Goal: Task Accomplishment & Management: Manage account settings

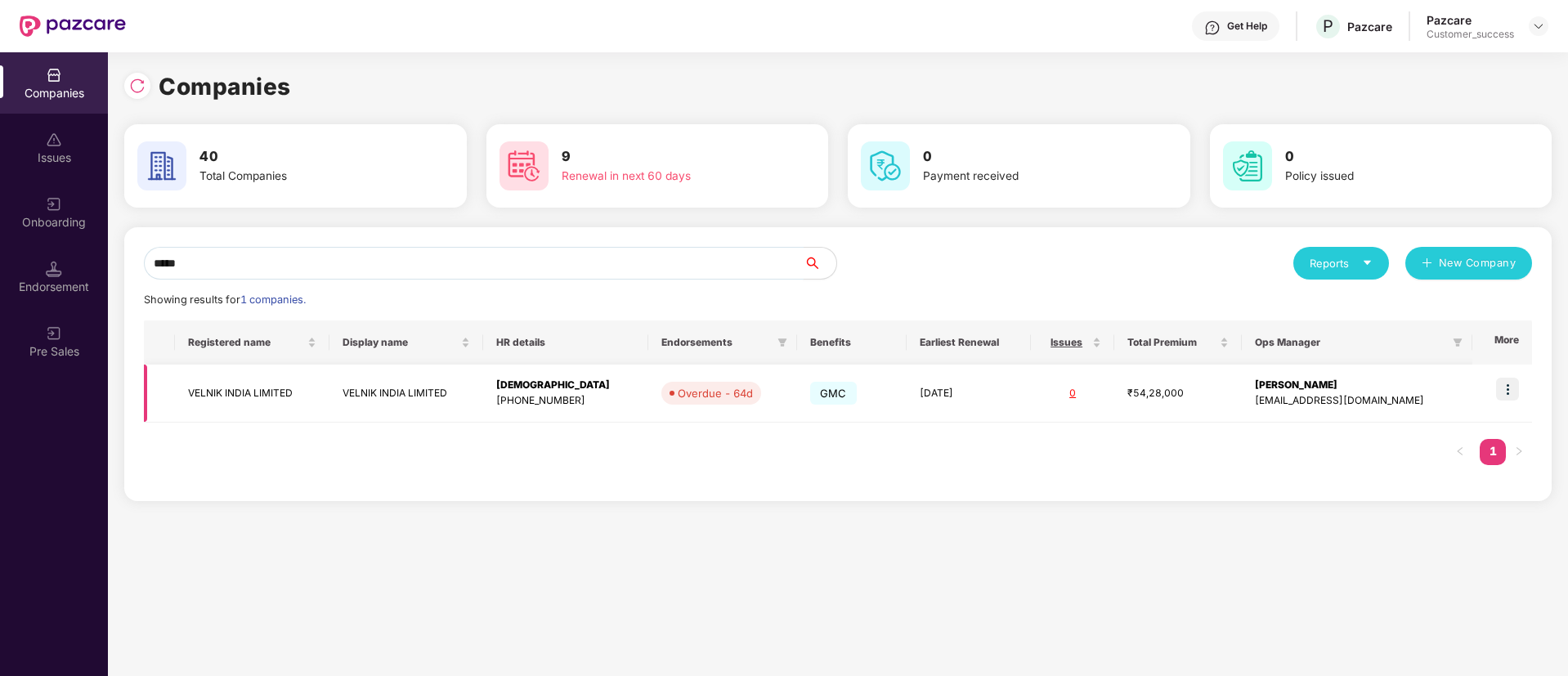
type input "*****"
click at [1518, 390] on img at bounding box center [1508, 389] width 23 height 23
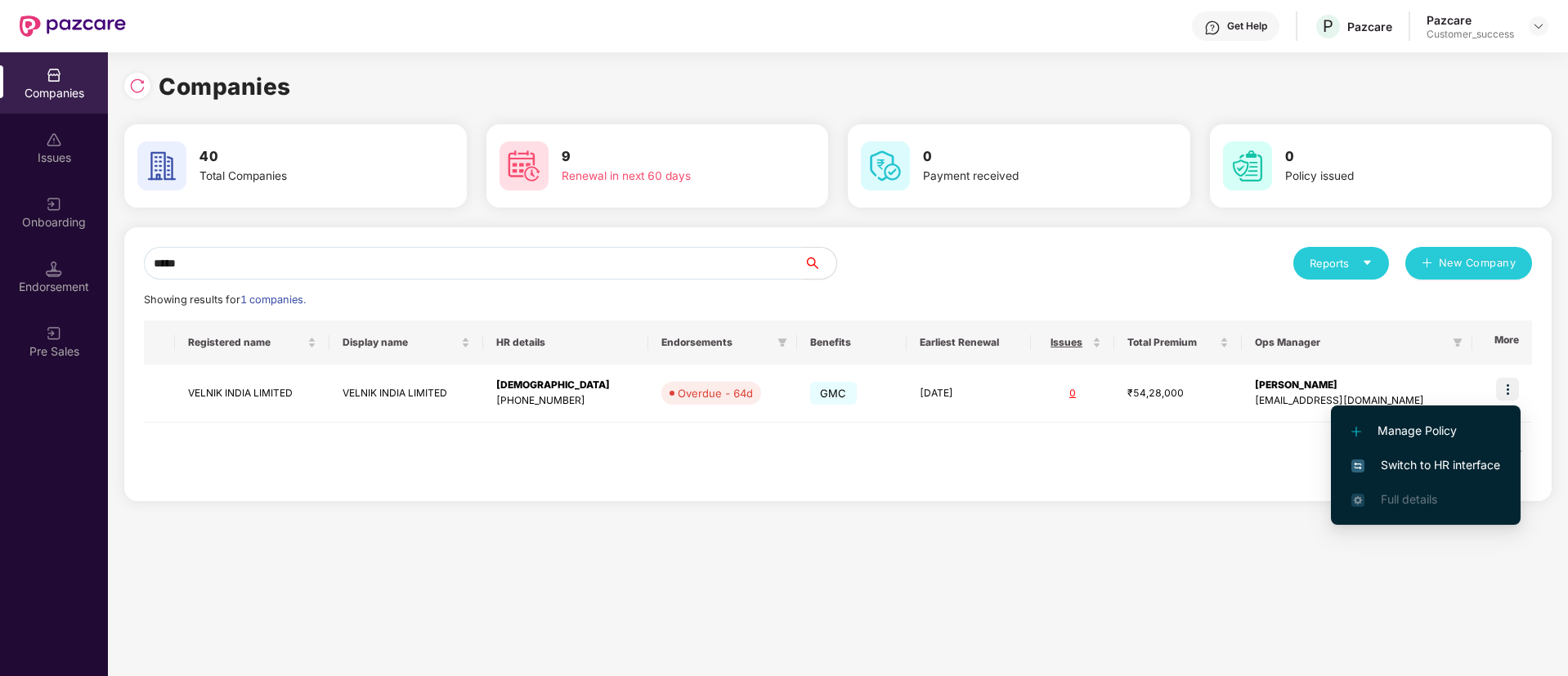
click at [1447, 468] on span "Switch to HR interface" at bounding box center [1425, 465] width 148 height 18
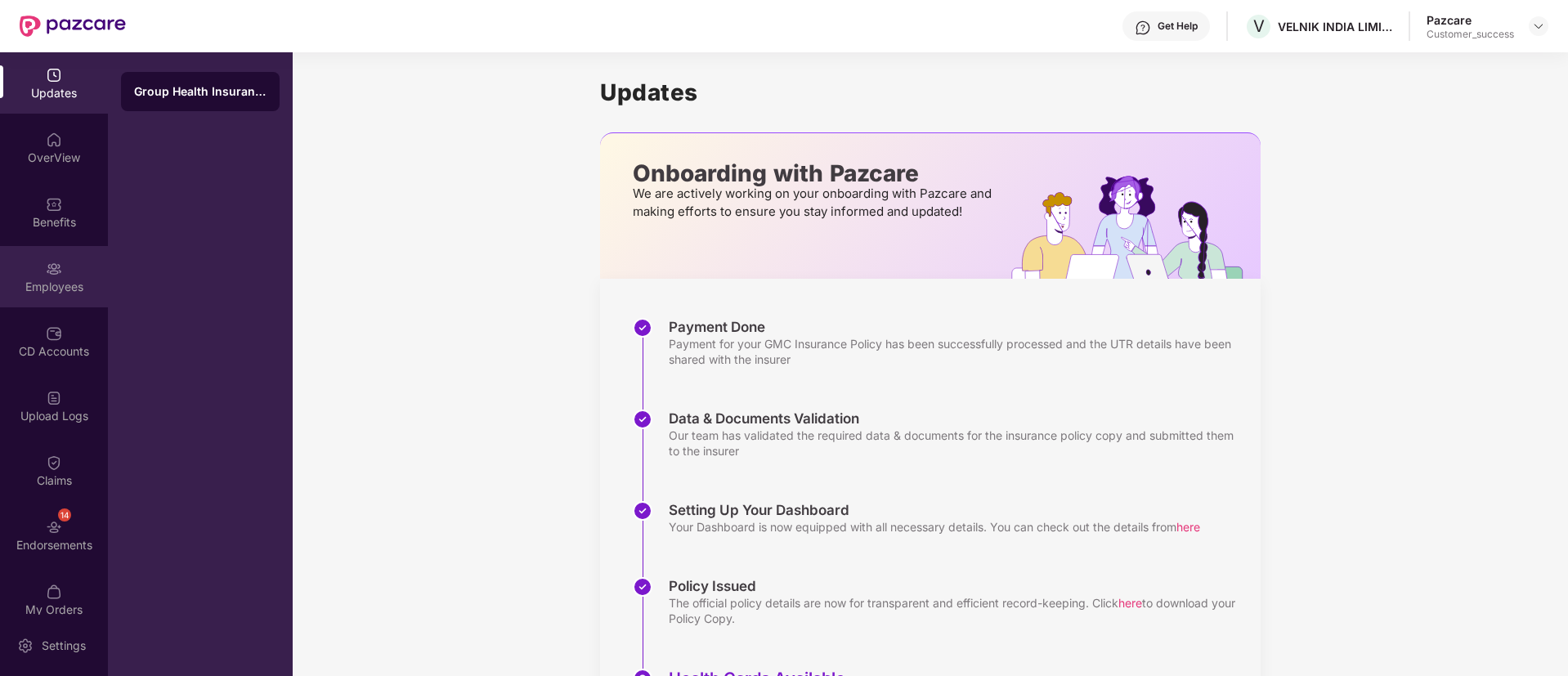
click at [64, 303] on div "Employees" at bounding box center [53, 276] width 108 height 61
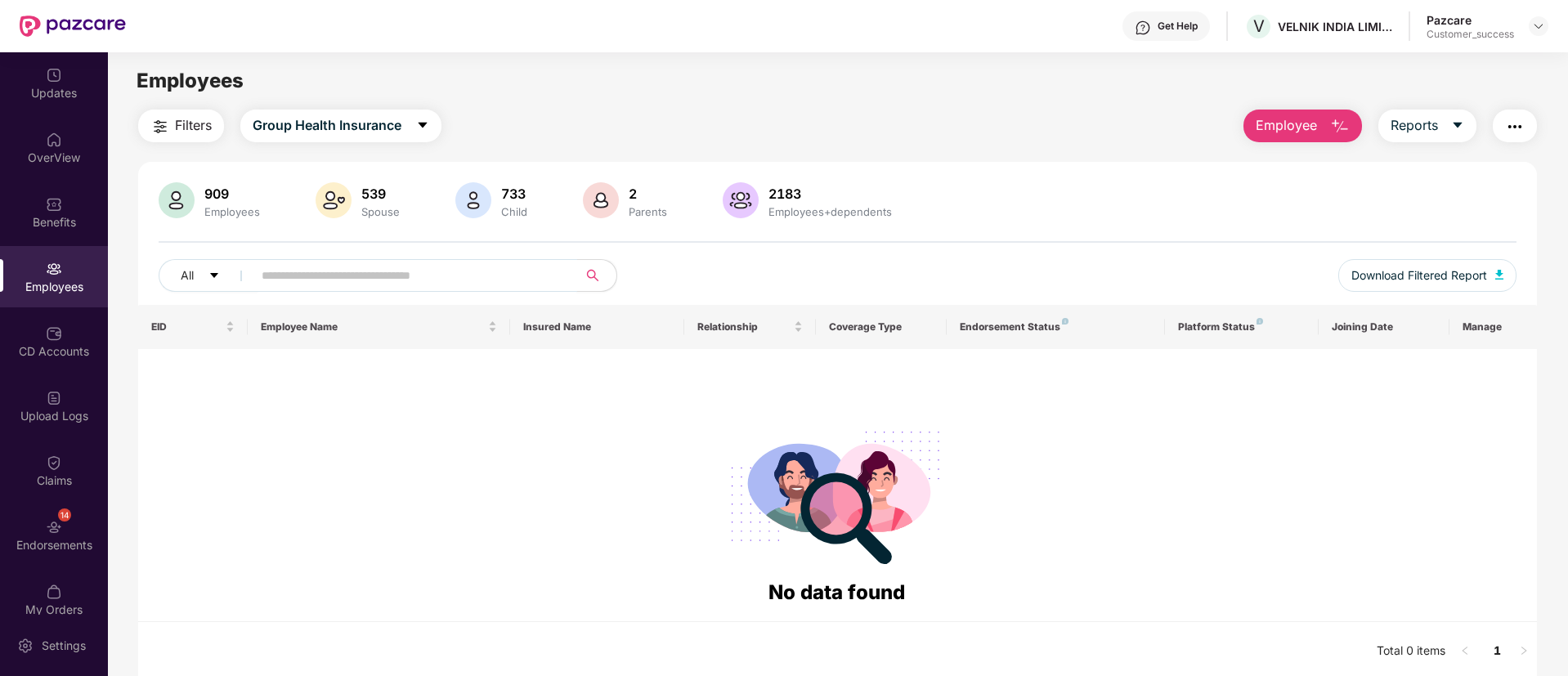
click at [365, 270] on input "text" at bounding box center [408, 275] width 293 height 25
type input "*****"
click at [15, 147] on div "OverView" at bounding box center [53, 147] width 108 height 61
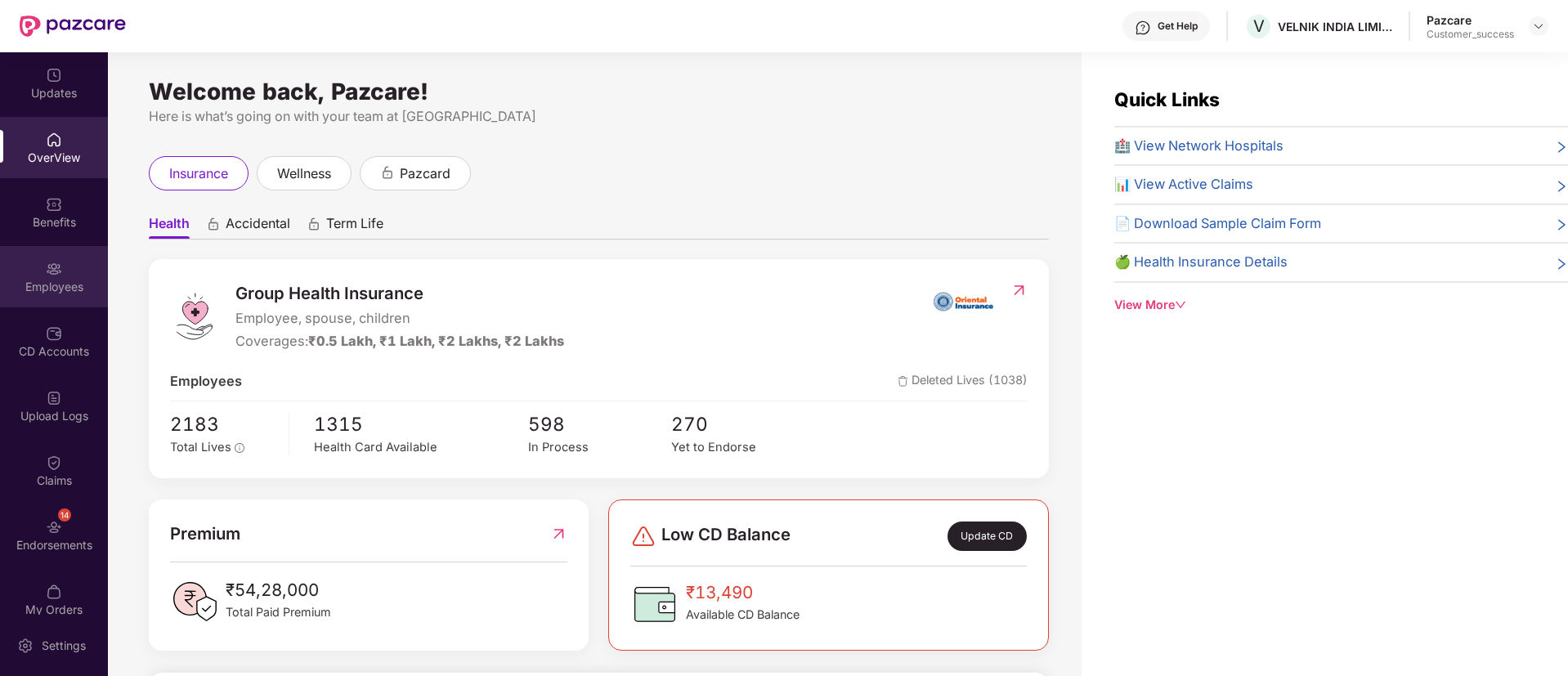
click at [46, 259] on div at bounding box center [54, 267] width 16 height 16
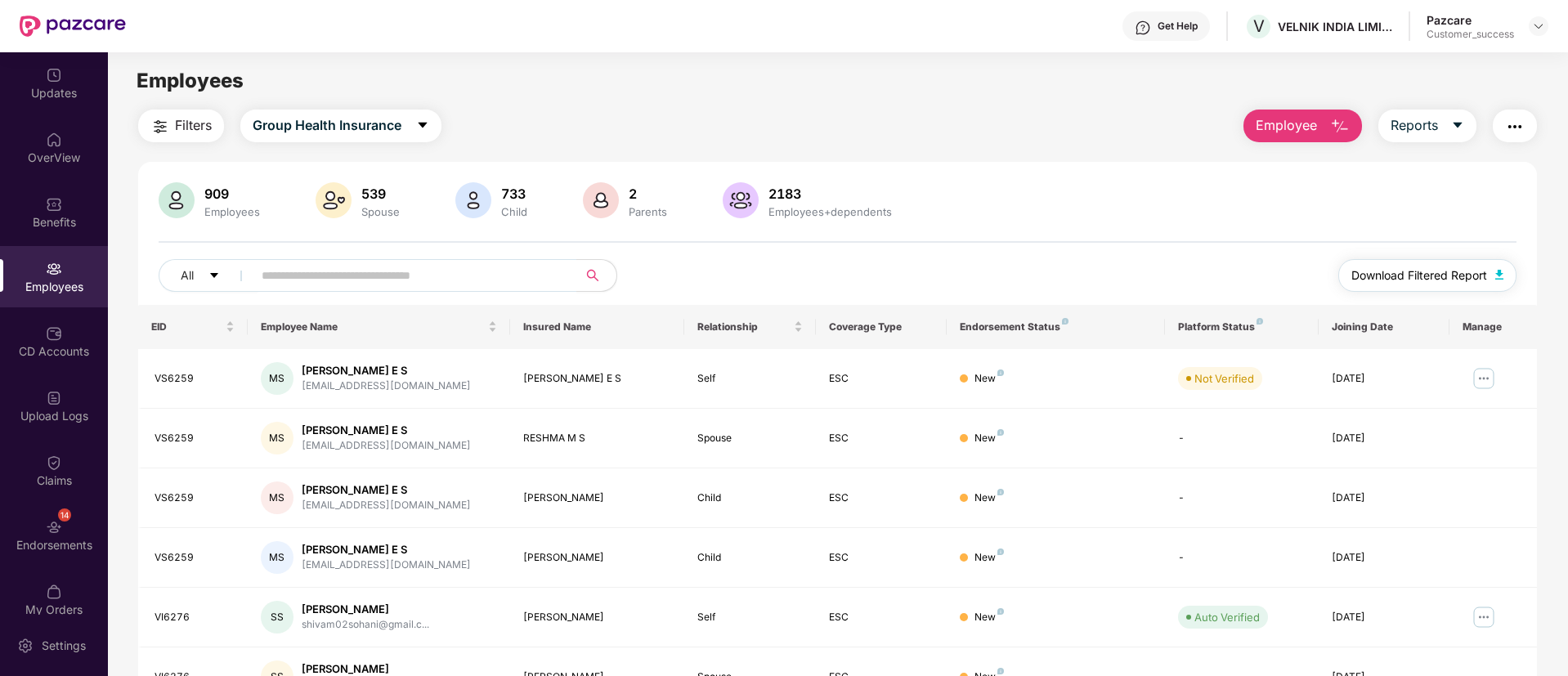
click at [1436, 275] on span "Download Filtered Report" at bounding box center [1419, 275] width 136 height 18
click at [49, 413] on div "Upload Logs" at bounding box center [53, 416] width 108 height 16
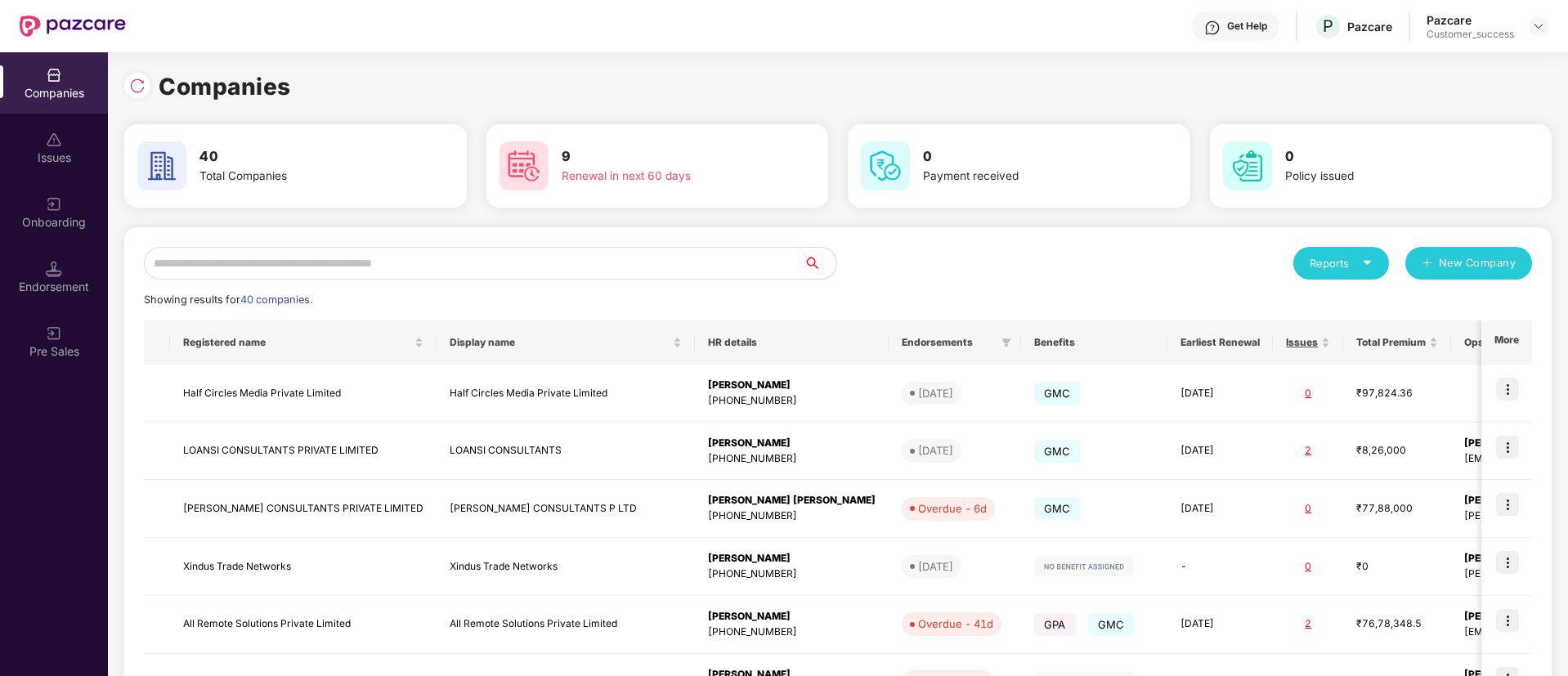
click at [291, 263] on input "text" at bounding box center [474, 263] width 660 height 33
type input "*"
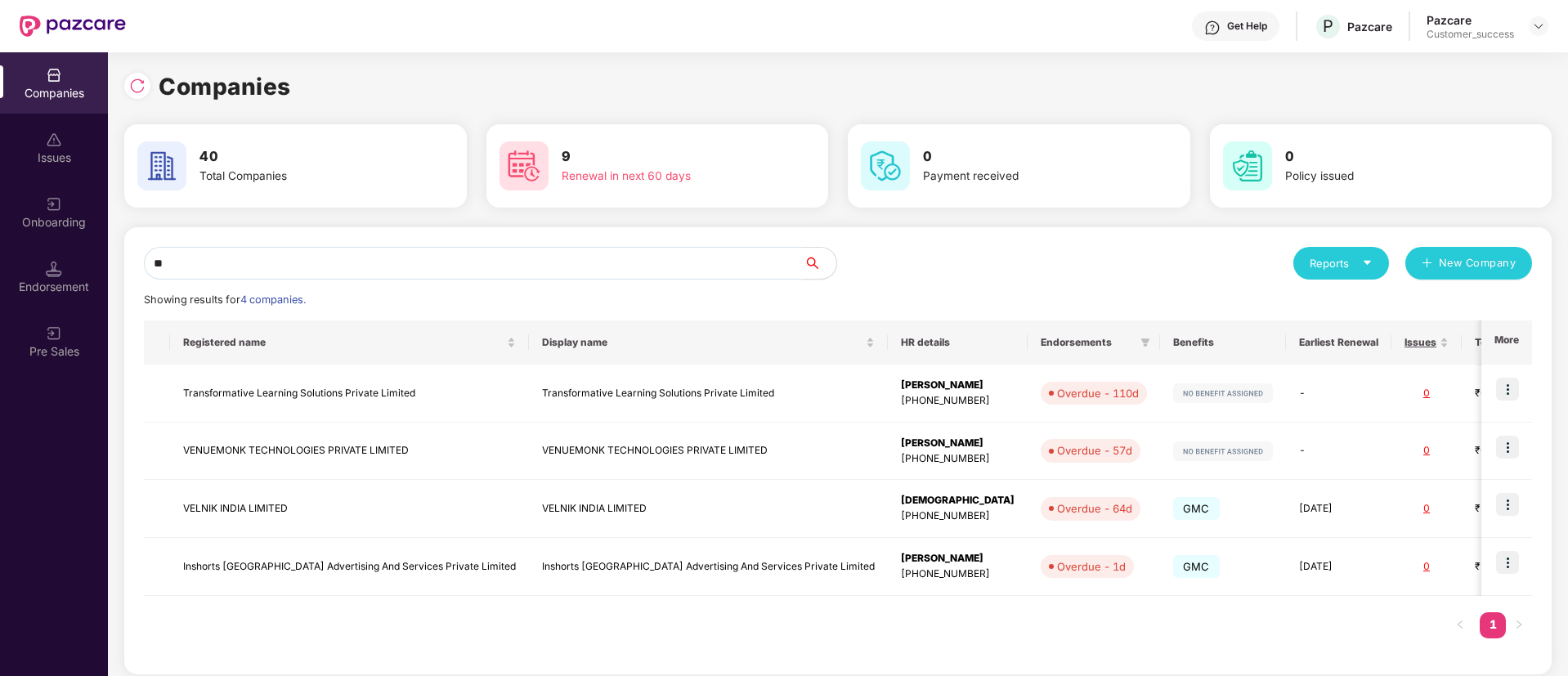
type input "*"
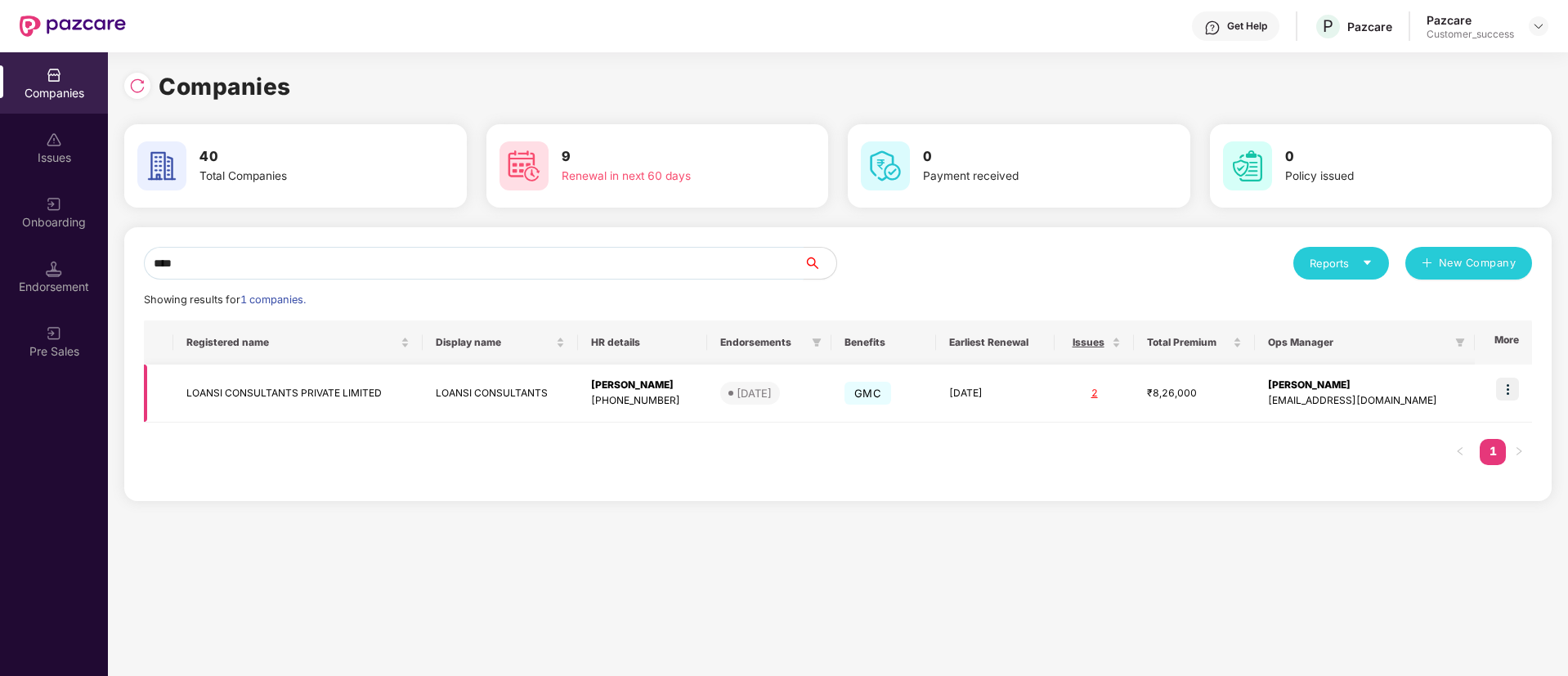
type input "****"
click at [1507, 399] on img at bounding box center [1508, 389] width 23 height 23
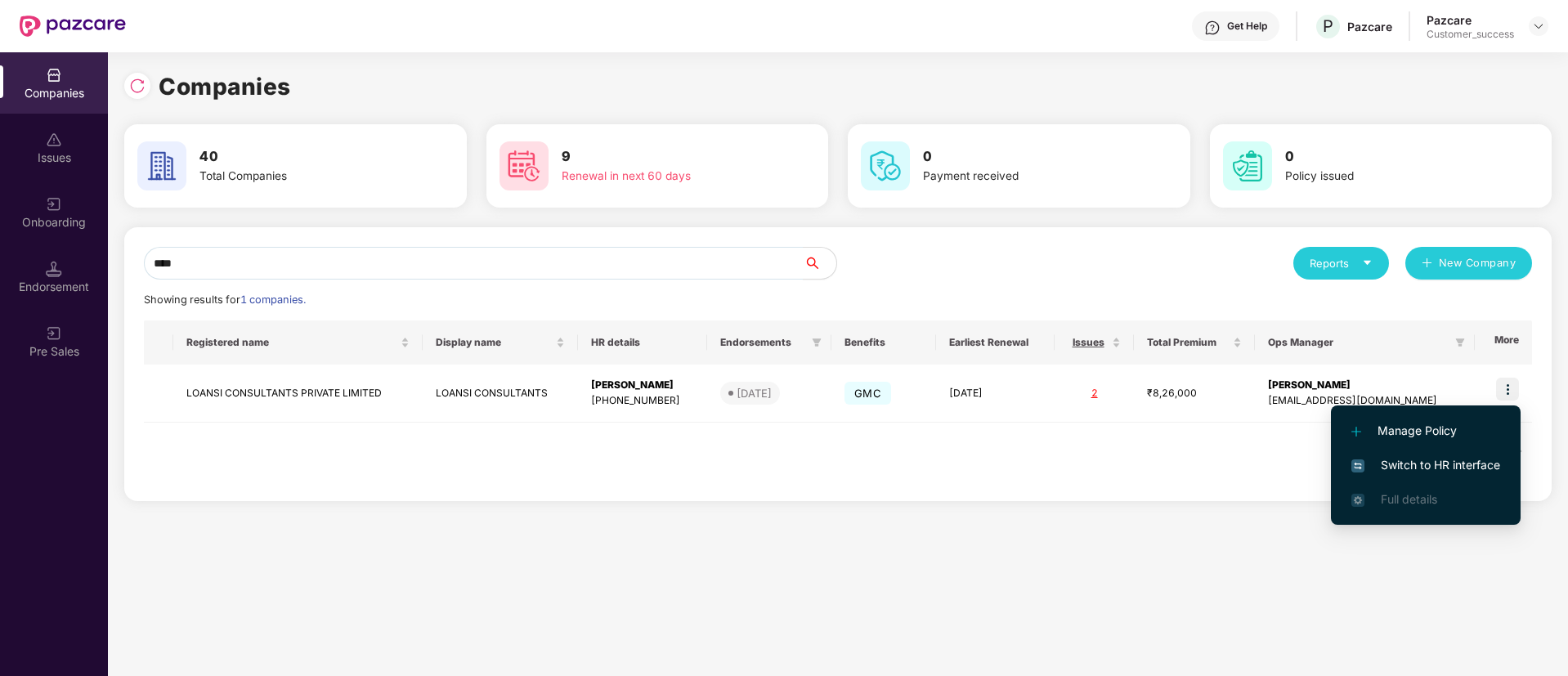
click at [1425, 478] on li "Switch to HR interface" at bounding box center [1425, 465] width 189 height 35
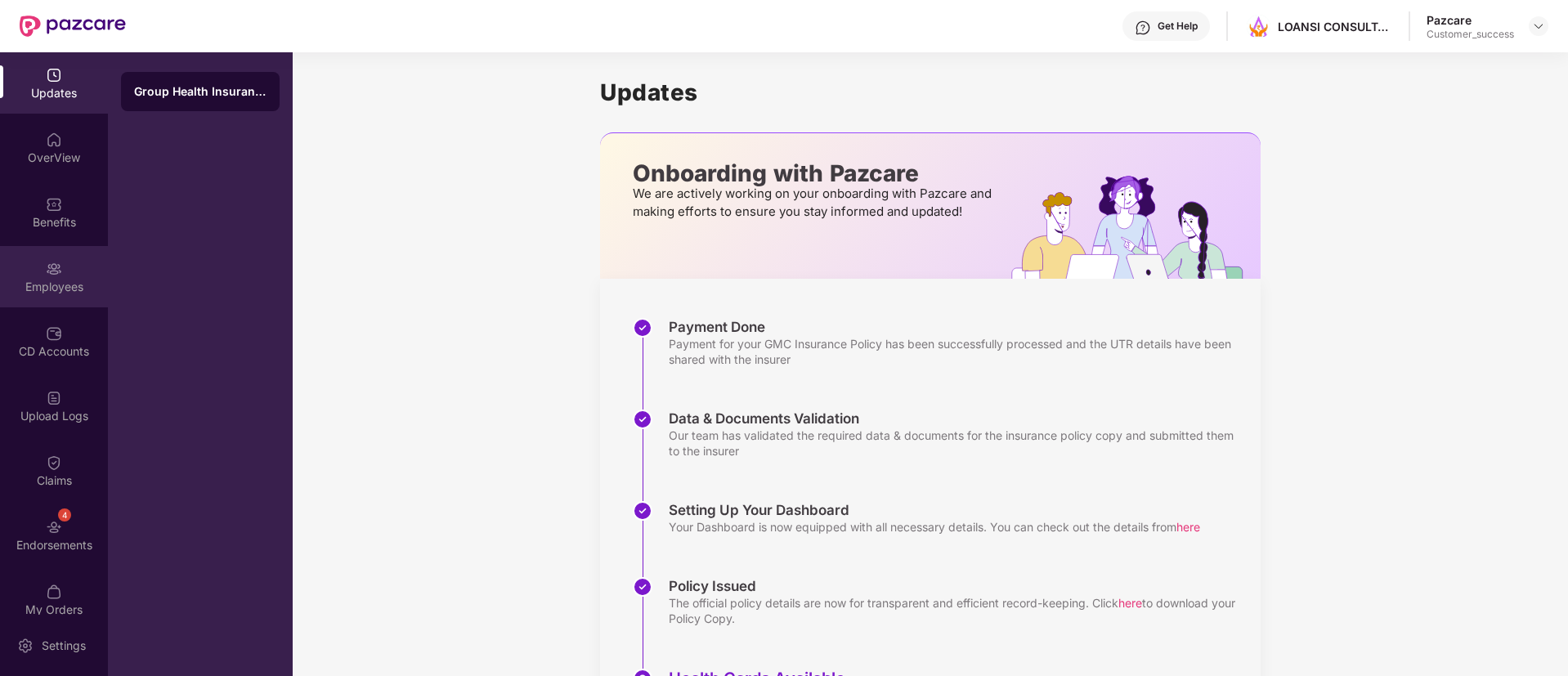
click at [38, 265] on div "Employees" at bounding box center [53, 276] width 108 height 61
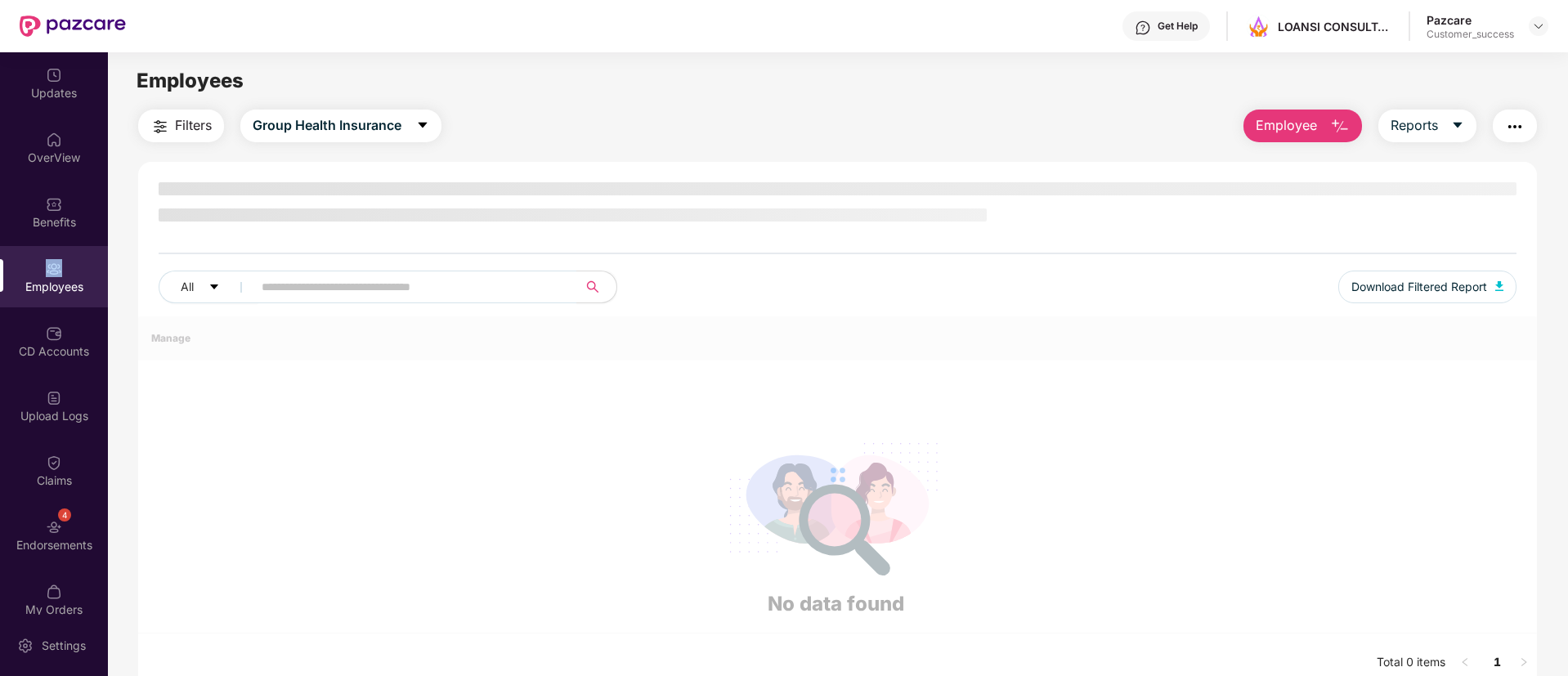
click at [38, 265] on div "Employees" at bounding box center [53, 276] width 108 height 61
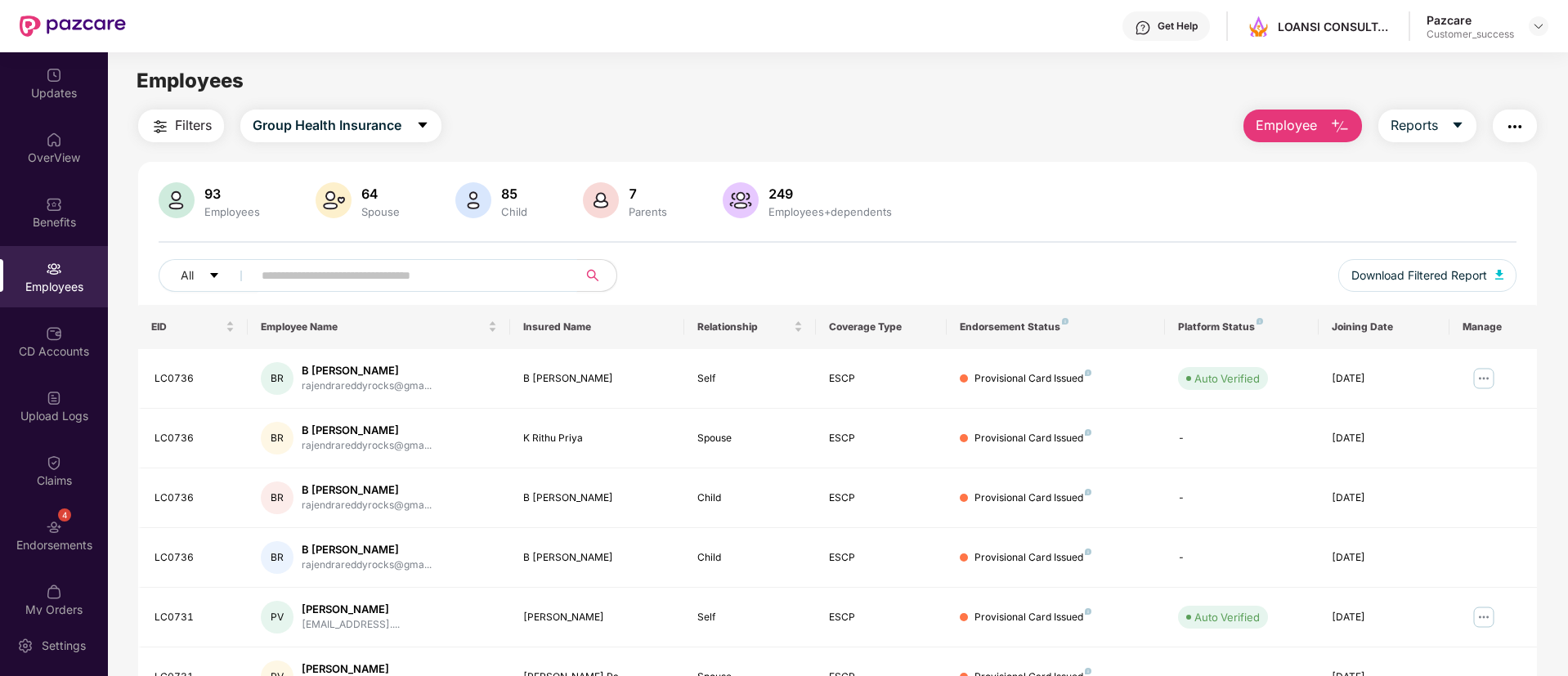
click at [264, 276] on input "text" at bounding box center [408, 275] width 293 height 25
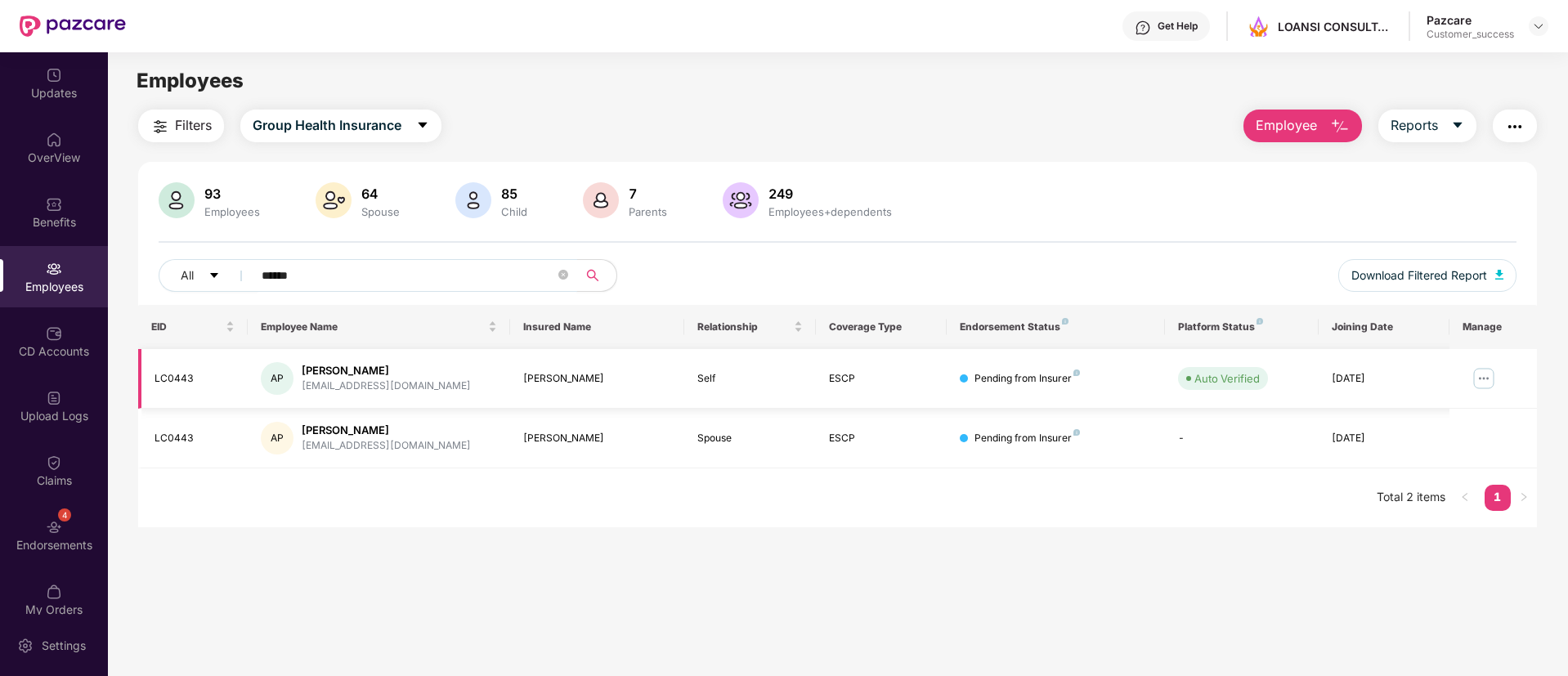
type input "******"
click at [1492, 377] on img at bounding box center [1484, 378] width 26 height 26
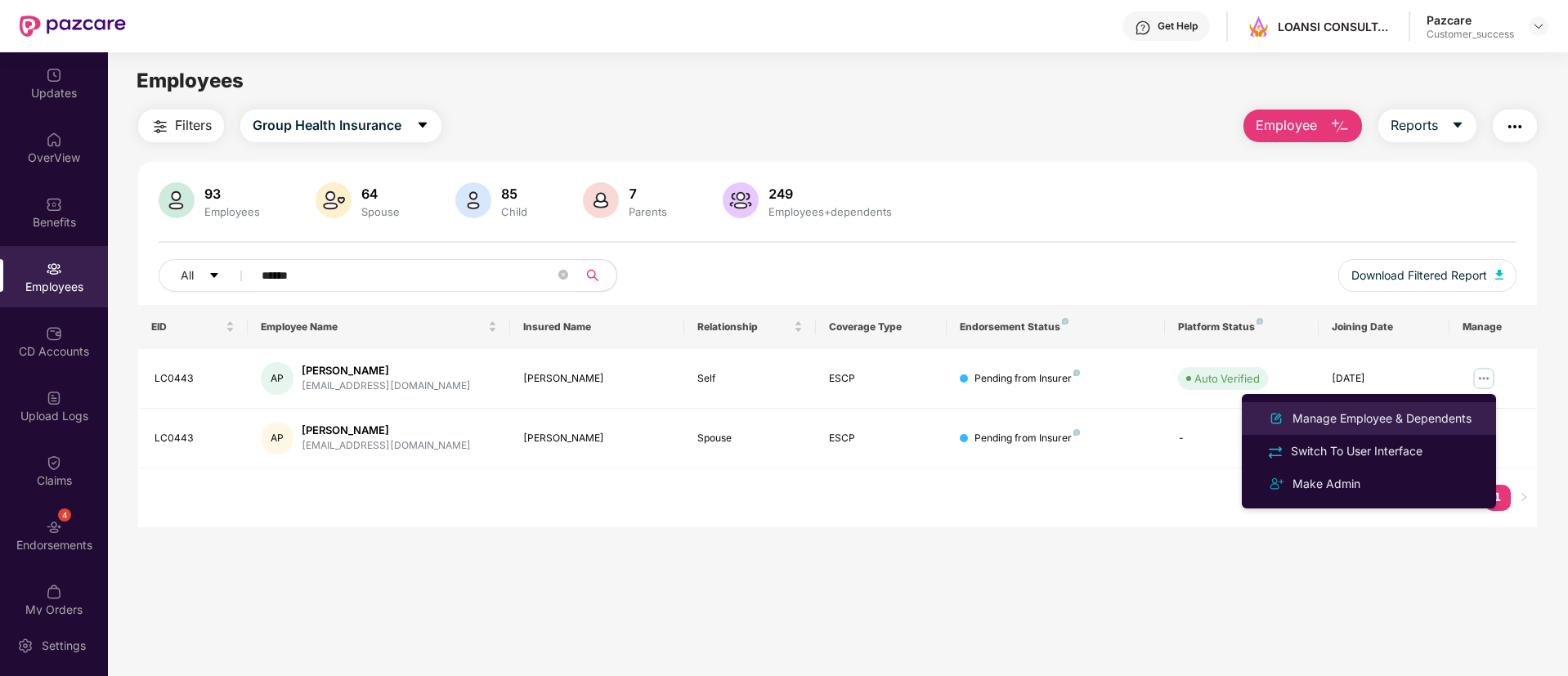
click at [1356, 422] on div "Manage Employee & Dependents" at bounding box center [1381, 418] width 186 height 18
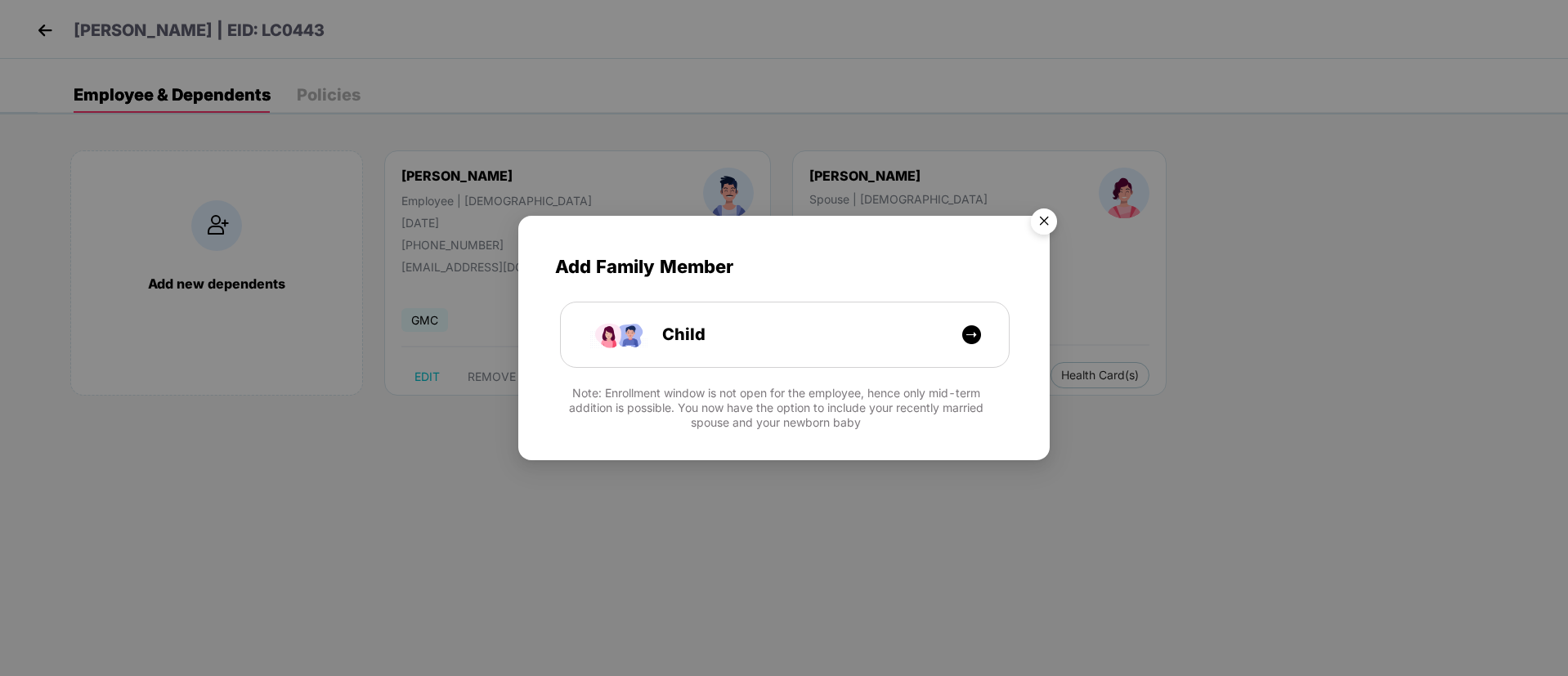
click at [1038, 216] on img "Close" at bounding box center [1044, 224] width 46 height 46
